Goal: Task Accomplishment & Management: Manage account settings

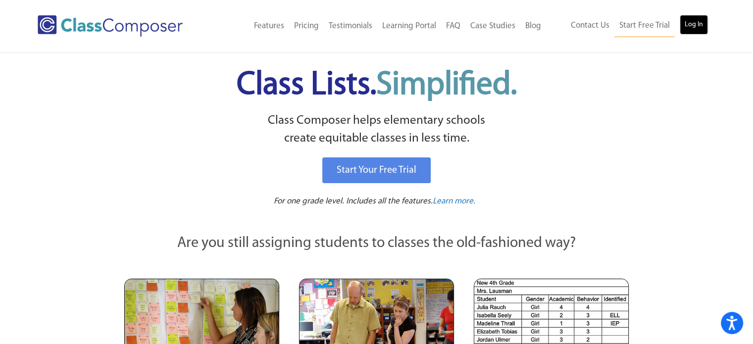
click at [688, 26] on link "Log In" at bounding box center [694, 25] width 28 height 20
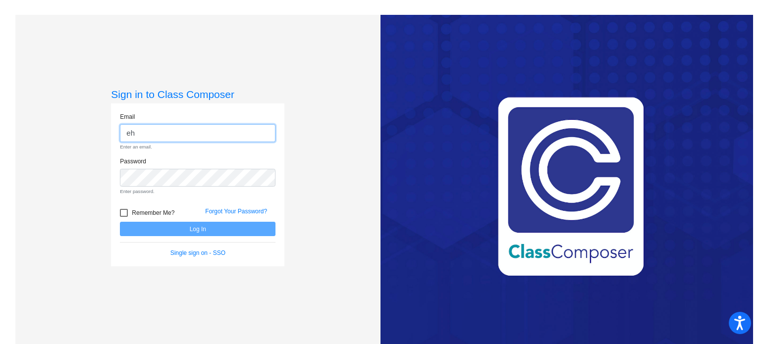
type input "ehinton@stpeterschools.org"
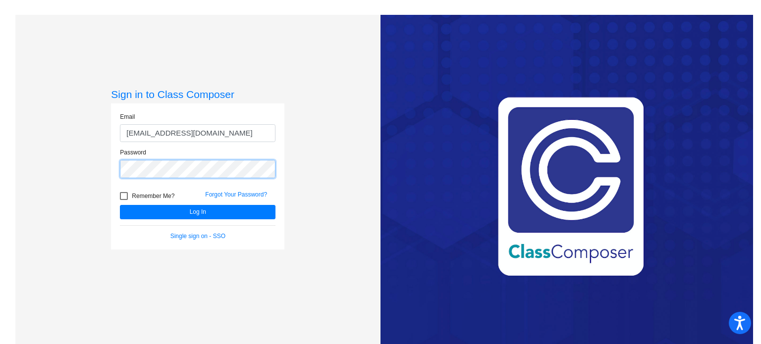
click at [120, 205] on button "Log In" at bounding box center [198, 212] width 156 height 14
